Goal: Find specific page/section: Find specific page/section

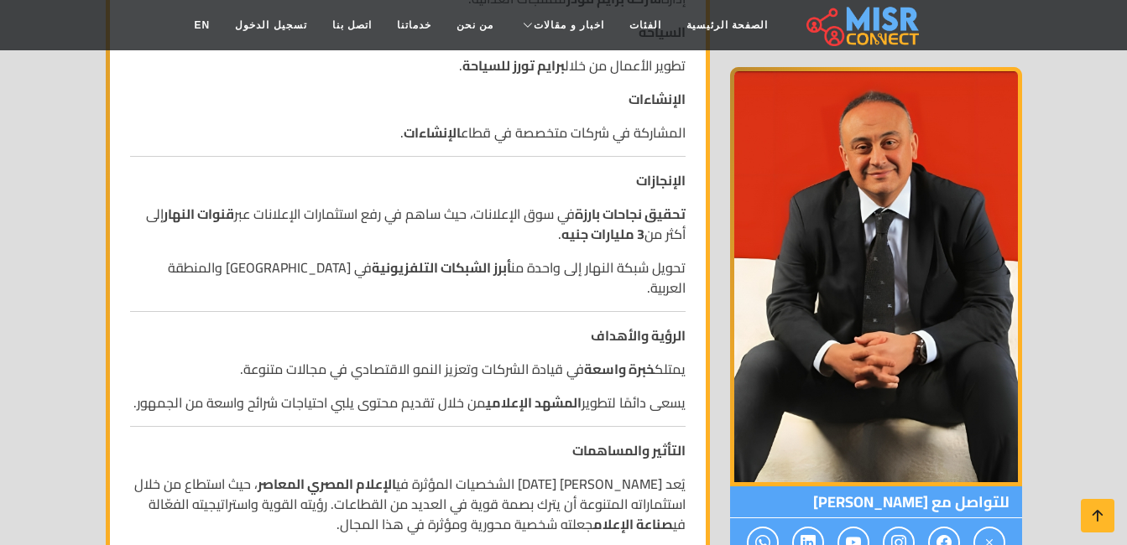
scroll to position [1031, 0]
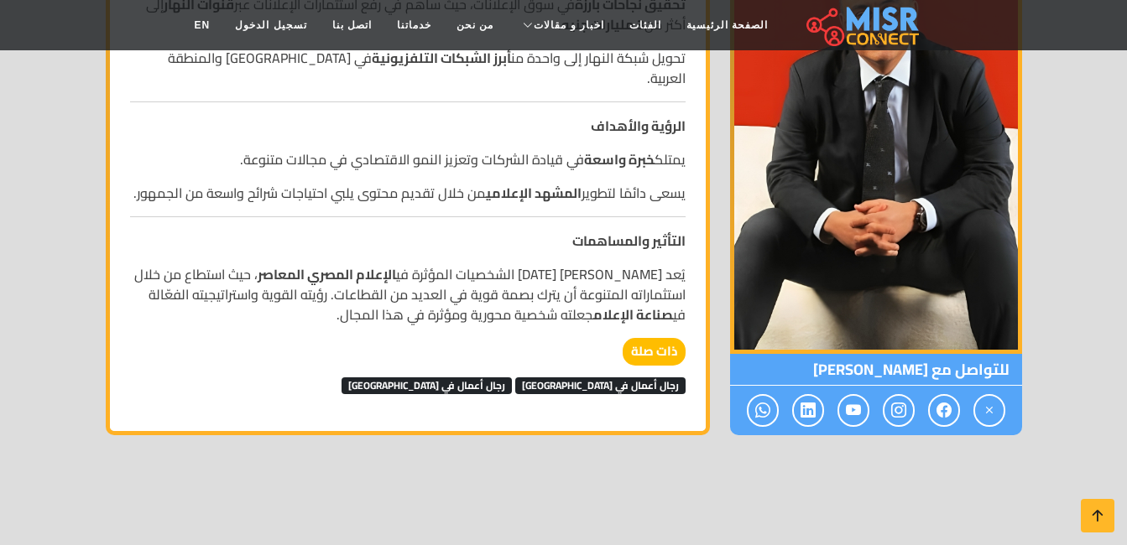
scroll to position [1259, 0]
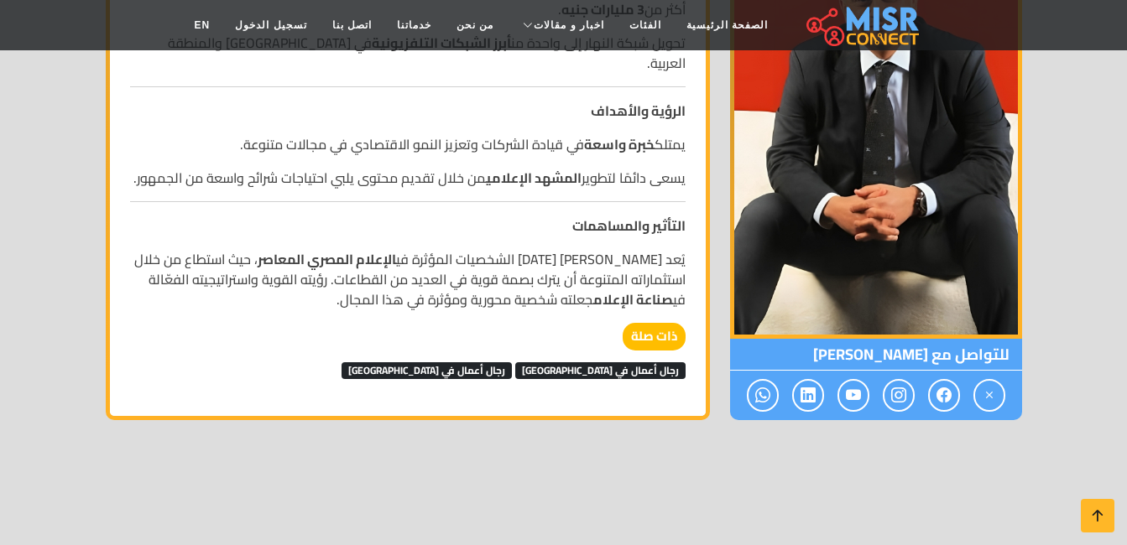
click at [607, 366] on span "رجال أعمال في [GEOGRAPHIC_DATA]" at bounding box center [600, 370] width 170 height 17
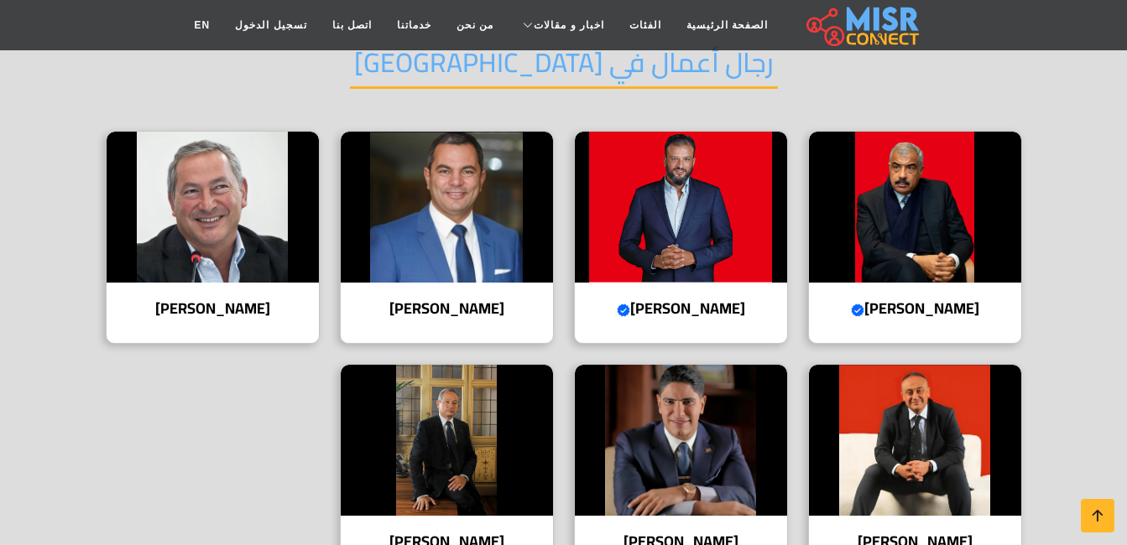
scroll to position [252, 0]
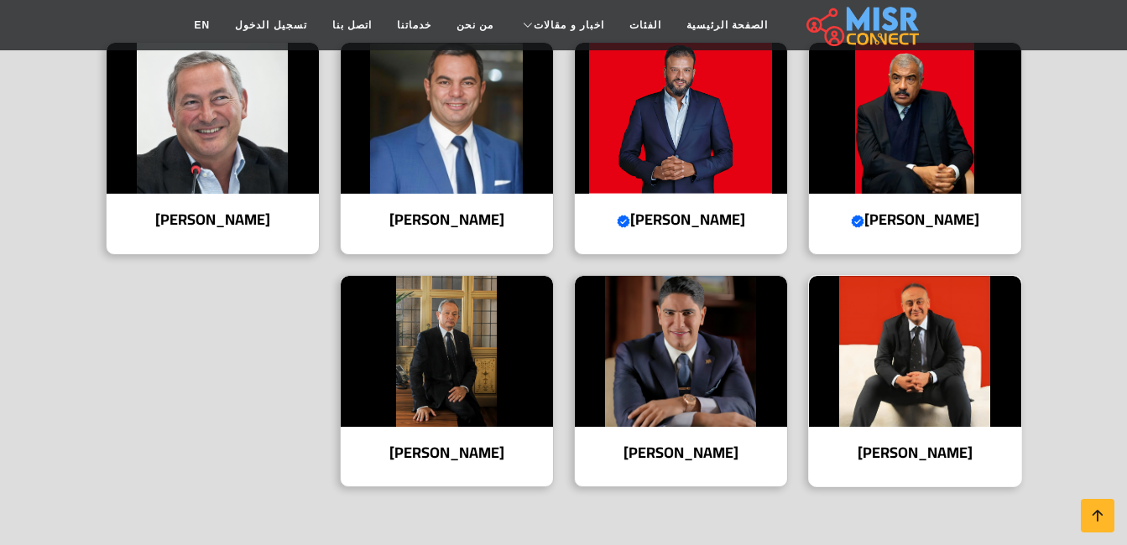
click at [904, 456] on h4 "[PERSON_NAME]" at bounding box center [914, 453] width 187 height 18
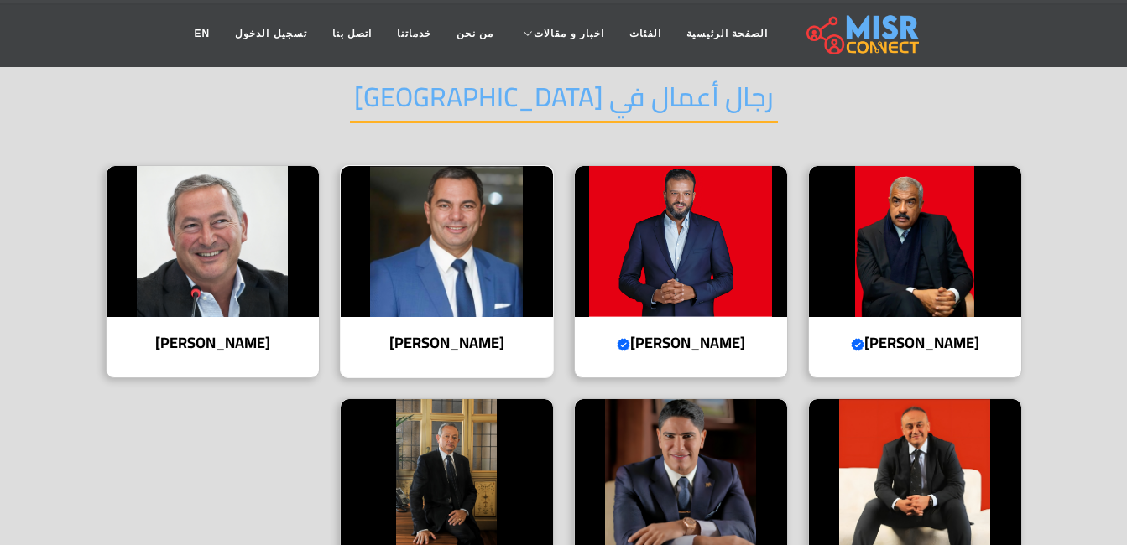
scroll to position [0, 0]
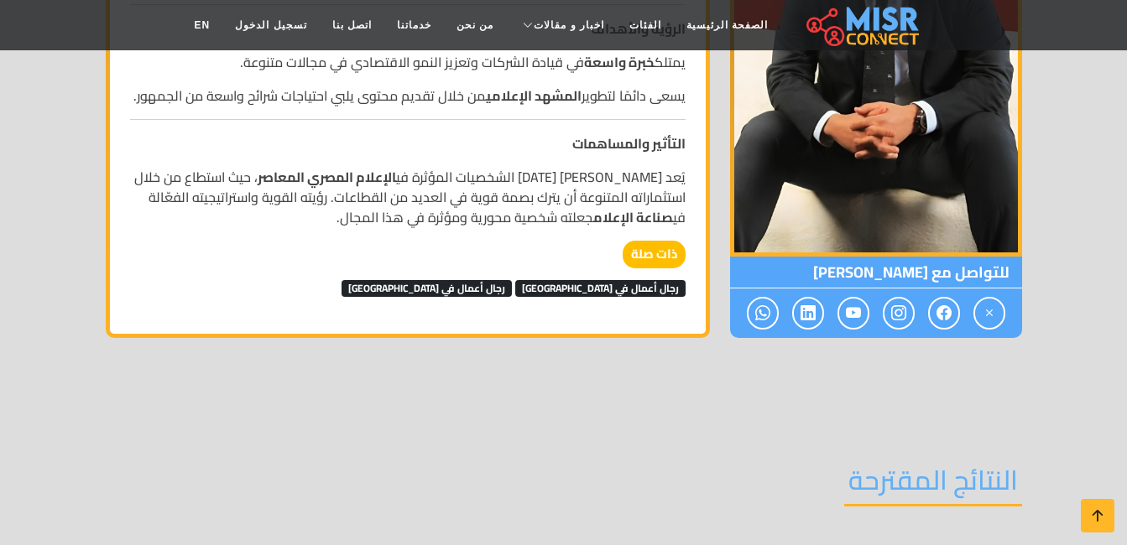
scroll to position [1342, 0]
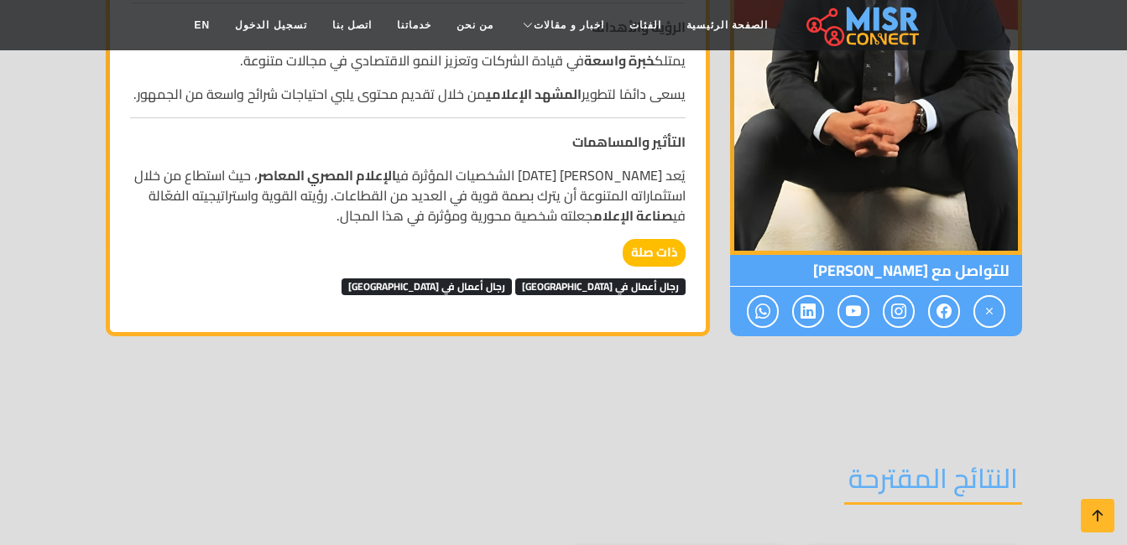
click at [659, 254] on strong "ذات صلة" at bounding box center [654, 253] width 63 height 28
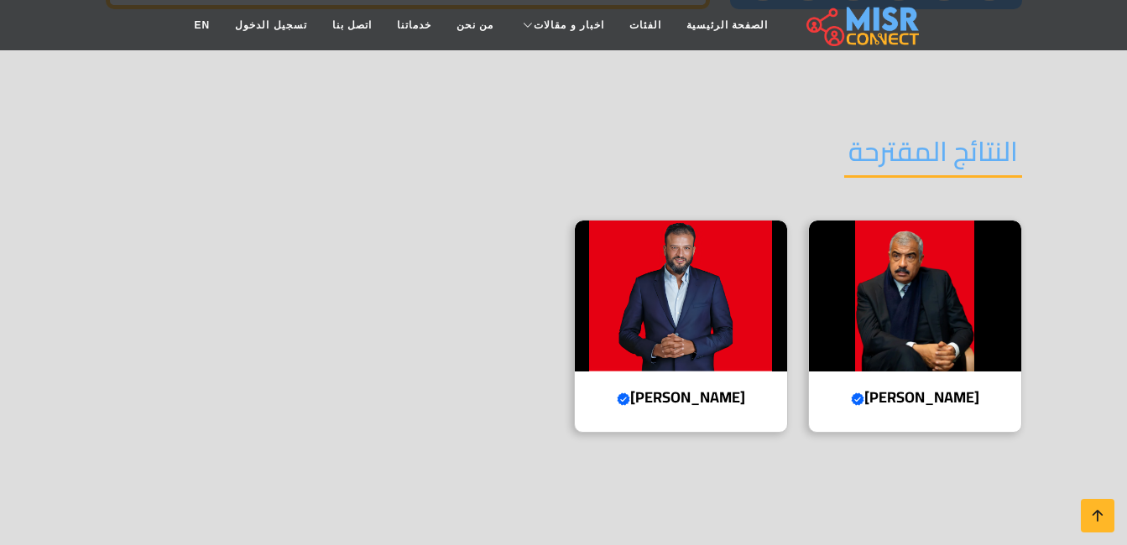
scroll to position [1930, 0]
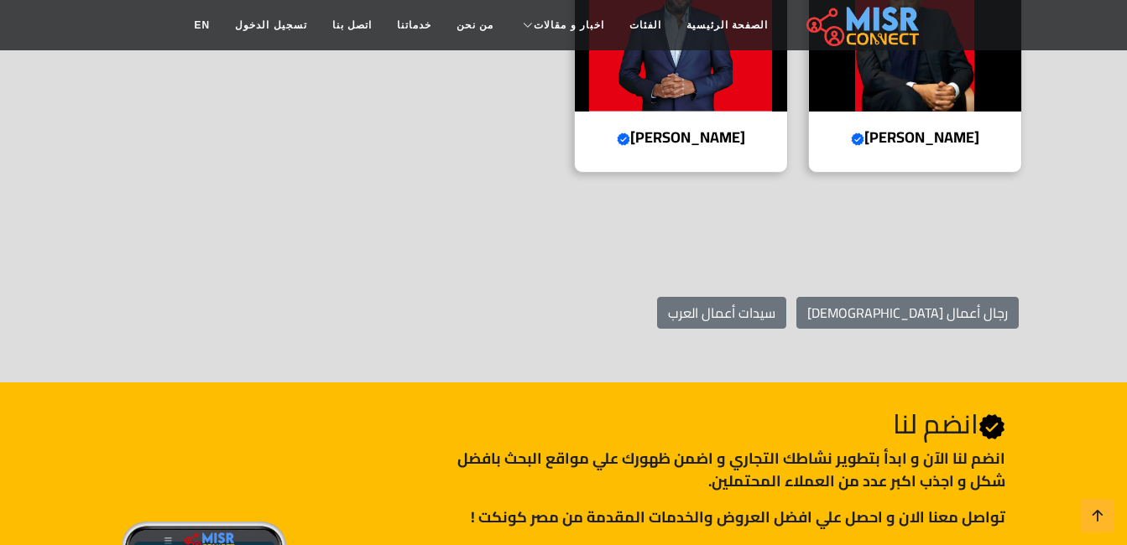
click at [212, 193] on section "النتائج المقترحة هشام طلعت مصطفى Verified account مؤسس ورئيس مجلس إدارة مجموعة …" at bounding box center [563, 21] width 1127 height 444
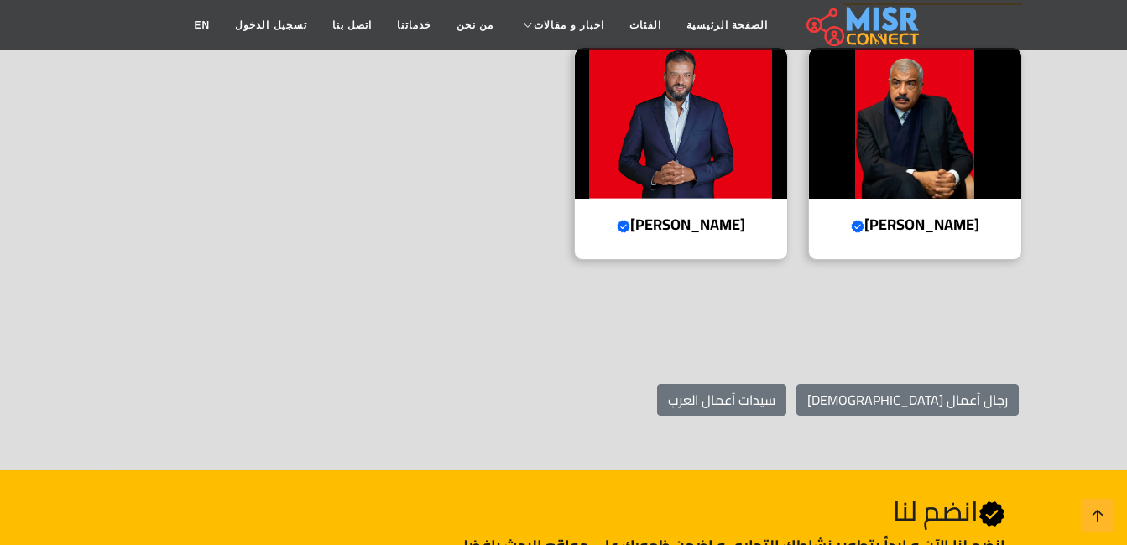
scroll to position [2098, 0]
